Goal: Navigation & Orientation: Find specific page/section

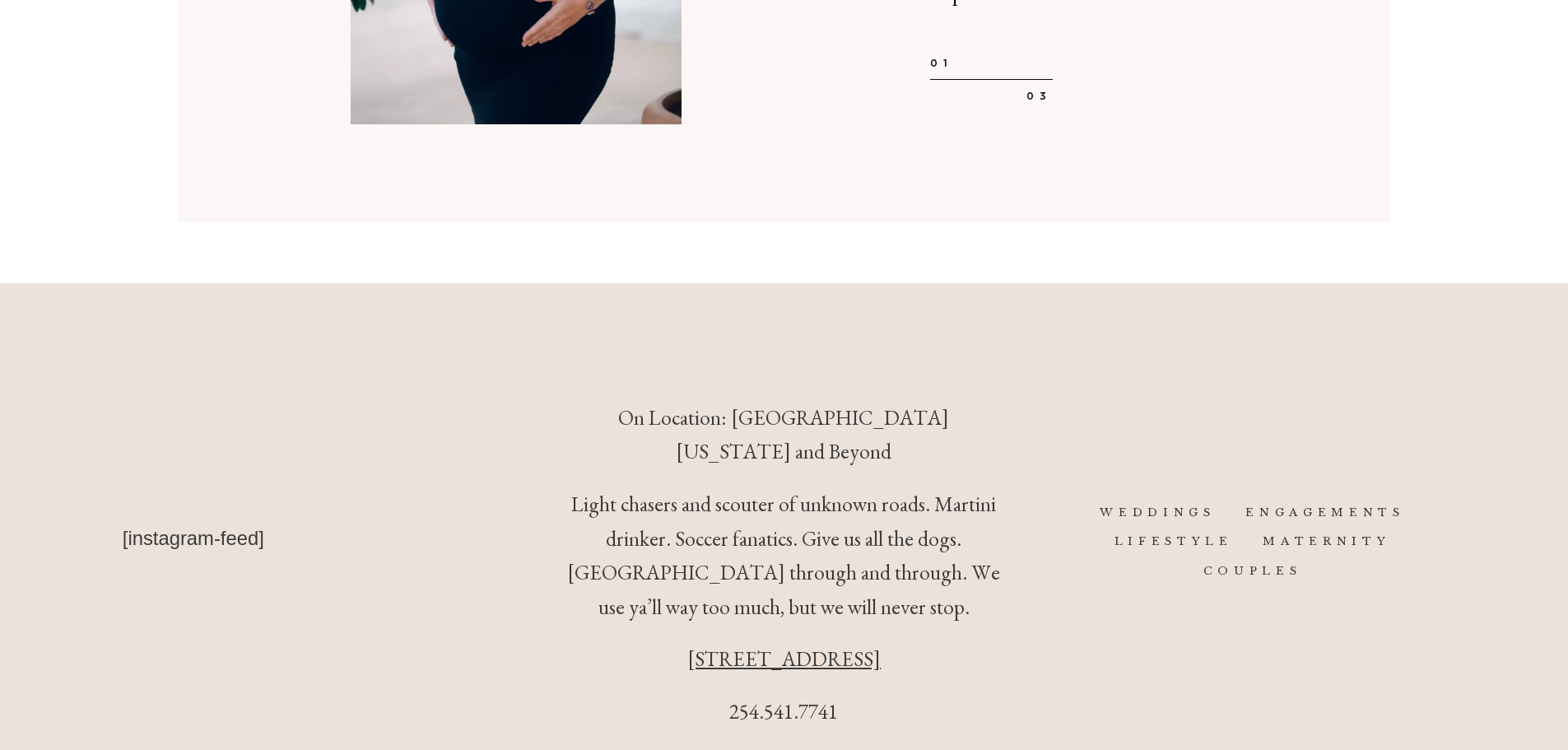
scroll to position [5786, 0]
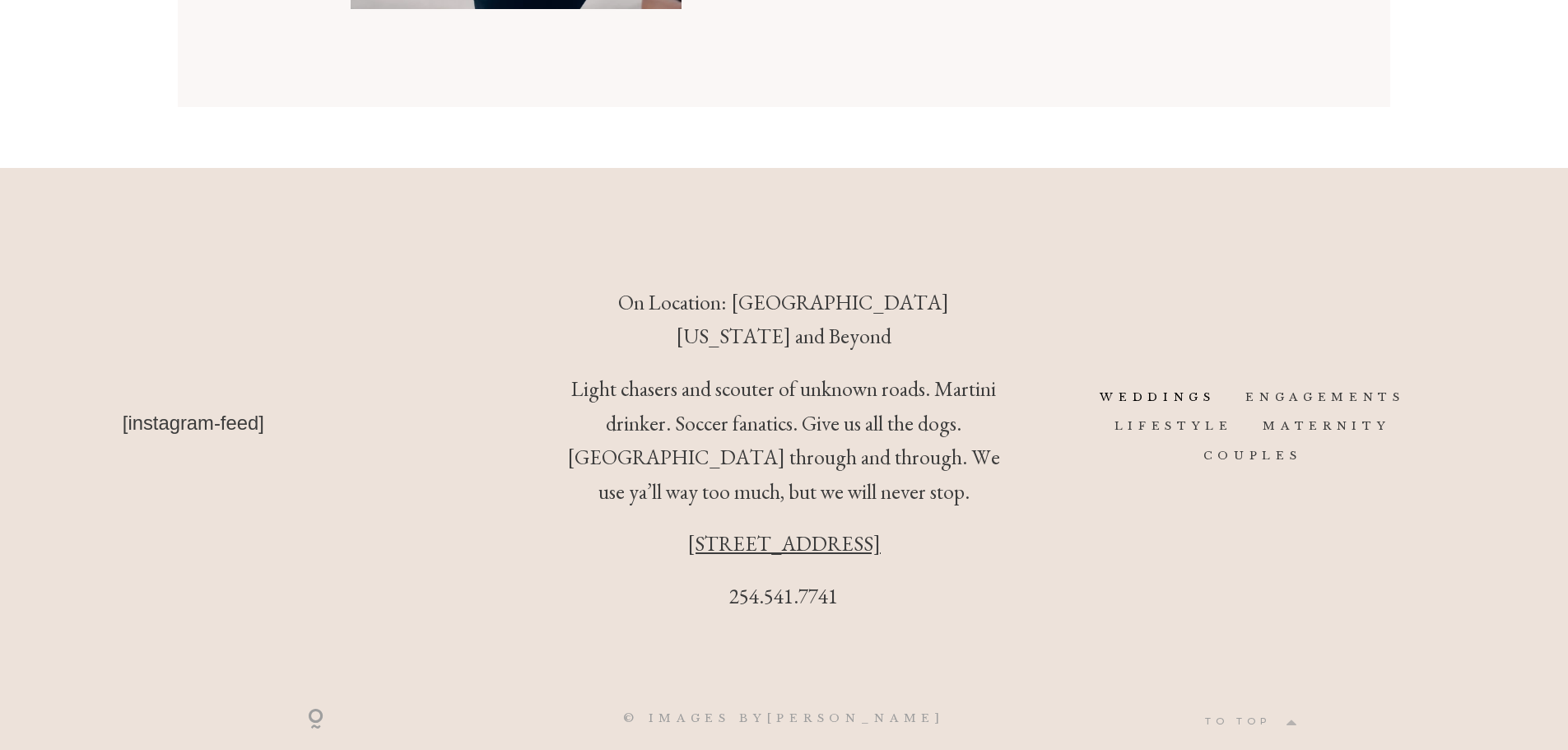
click at [1188, 390] on link "WEDDINGS" at bounding box center [1158, 397] width 116 height 14
click at [1190, 419] on link "LIFESTYLE" at bounding box center [1174, 426] width 119 height 14
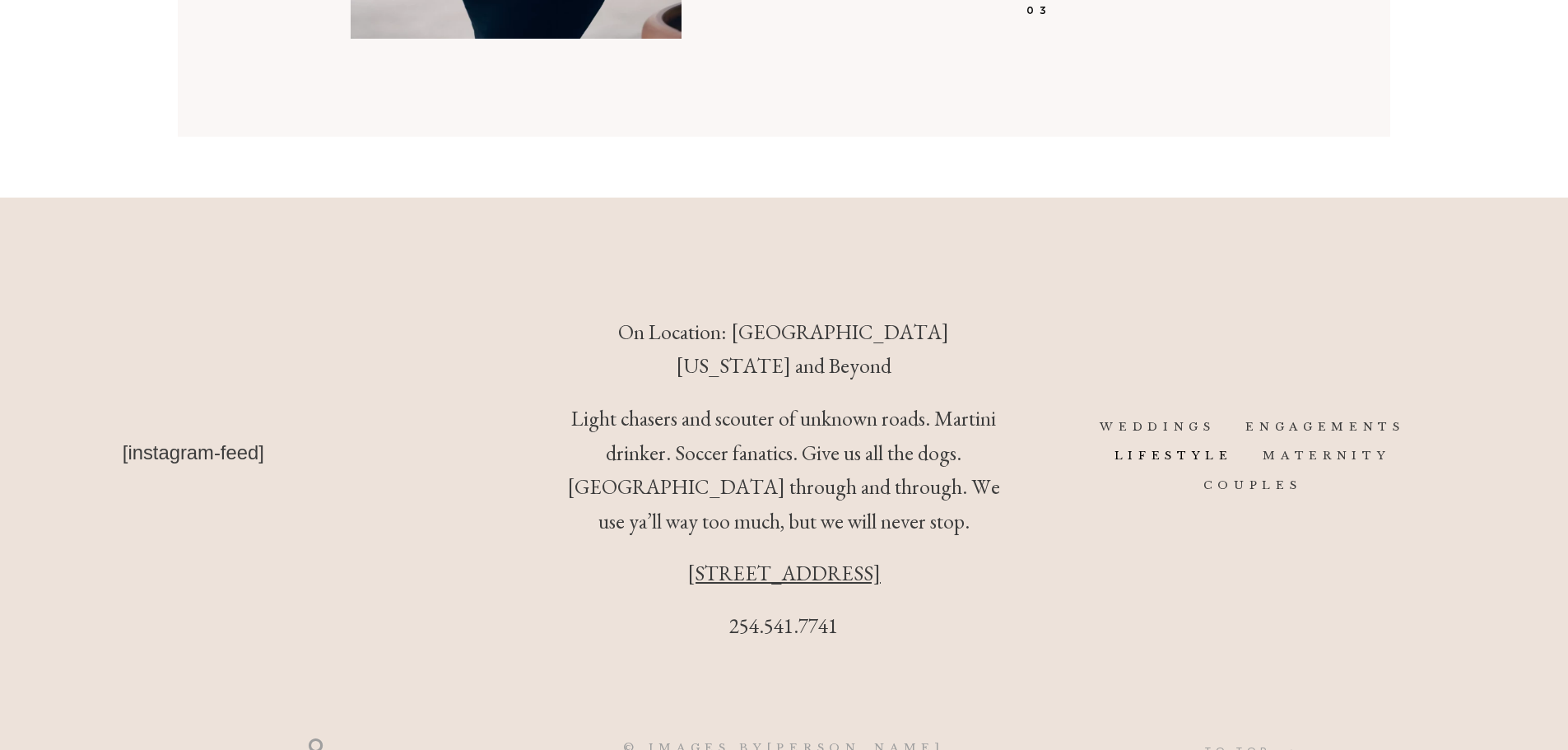
scroll to position [5786, 0]
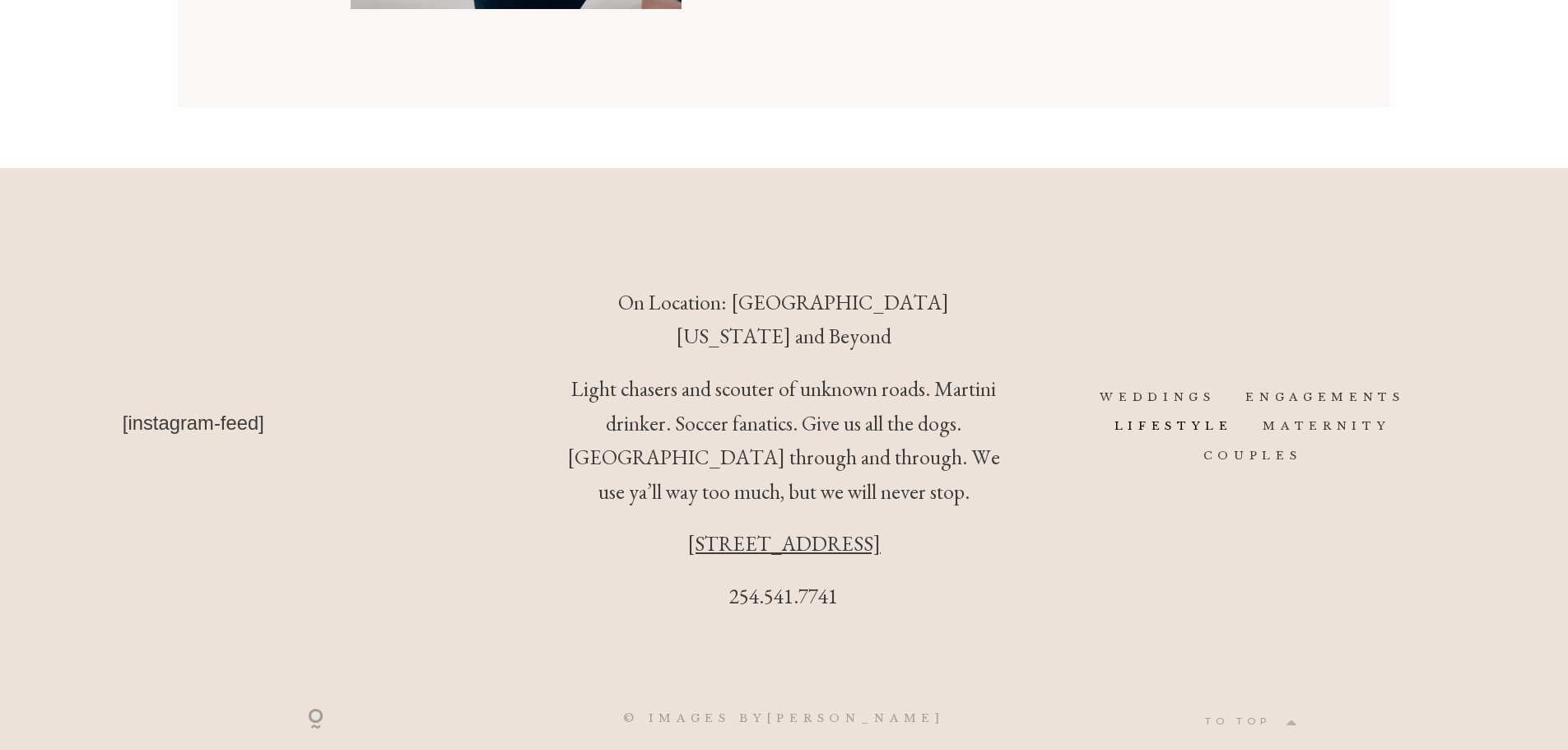
click at [1167, 419] on link "LIFESTYLE" at bounding box center [1174, 426] width 119 height 14
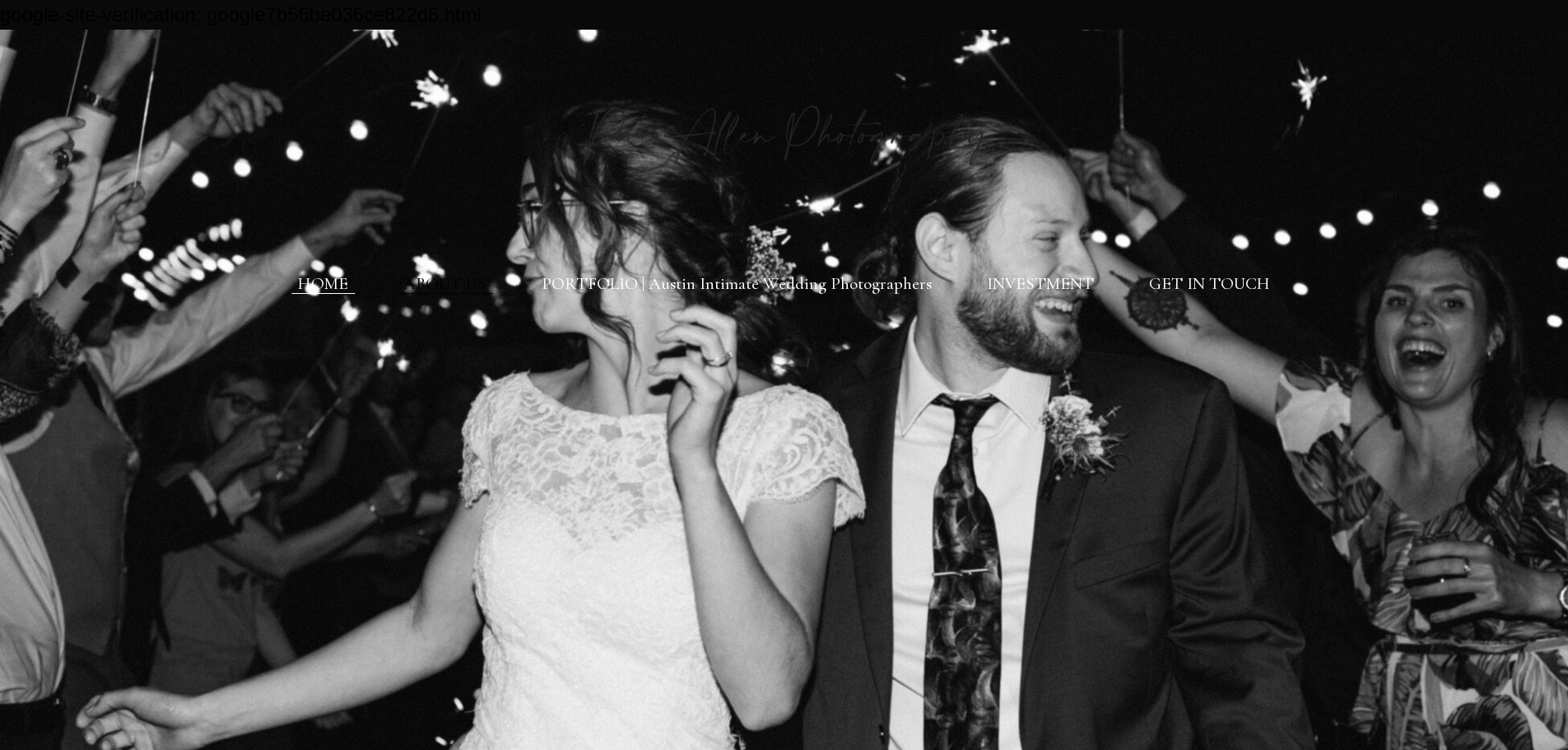
click at [460, 280] on link "ABOUT US" at bounding box center [445, 284] width 83 height 21
